Goal: Task Accomplishment & Management: Manage account settings

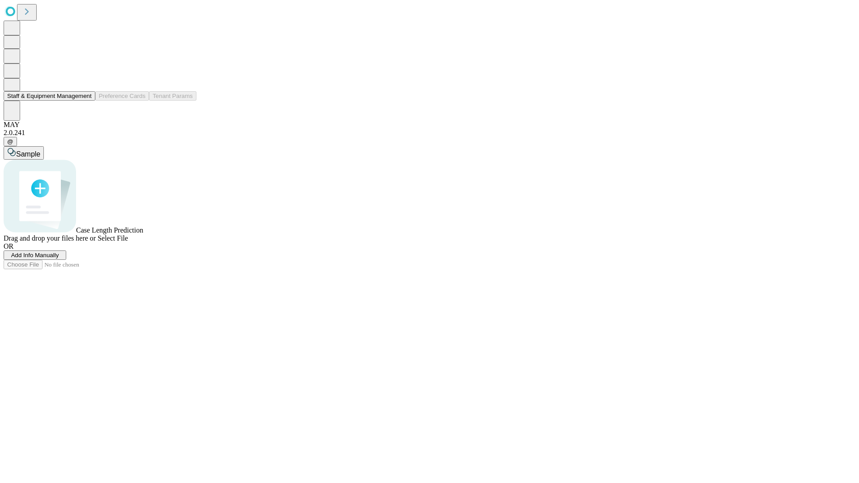
click at [84, 101] on button "Staff & Equipment Management" at bounding box center [50, 95] width 92 height 9
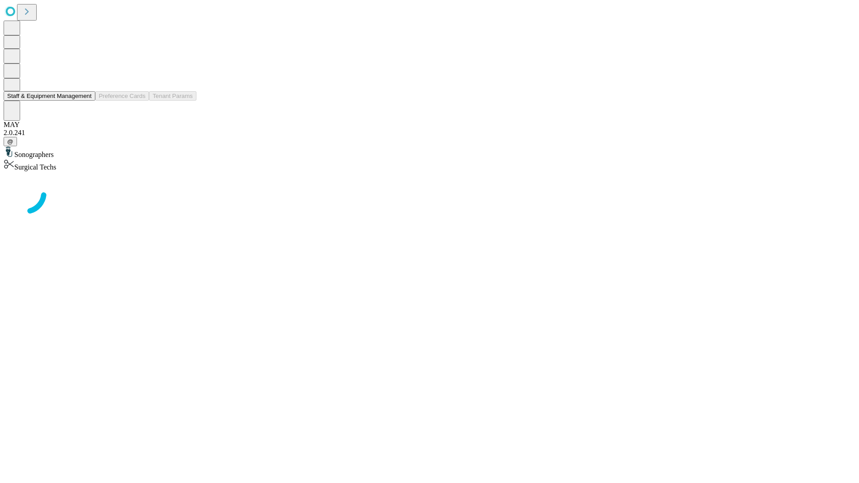
click at [84, 101] on button "Staff & Equipment Management" at bounding box center [50, 95] width 92 height 9
